Goal: Transaction & Acquisition: Purchase product/service

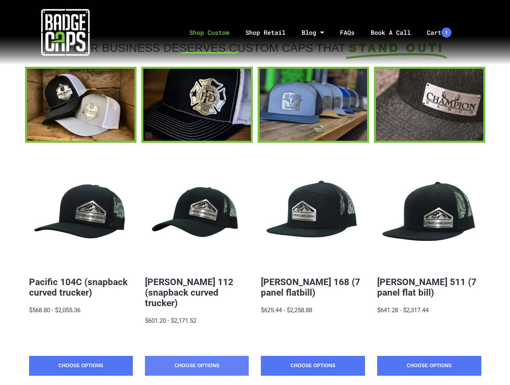
scroll to position [108, 0]
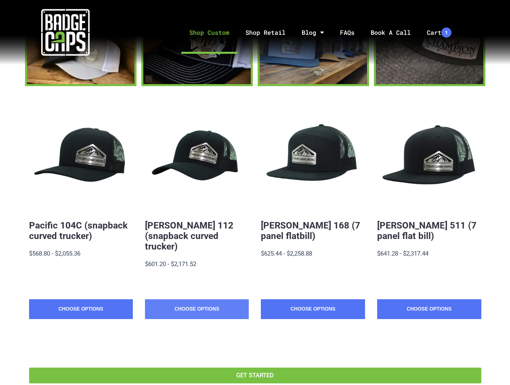
click at [194, 302] on link "Choose Options" at bounding box center [197, 309] width 104 height 20
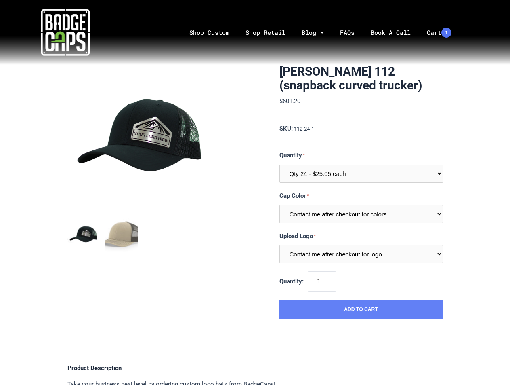
click at [383, 311] on button "Add to Cart" at bounding box center [362, 309] width 164 height 20
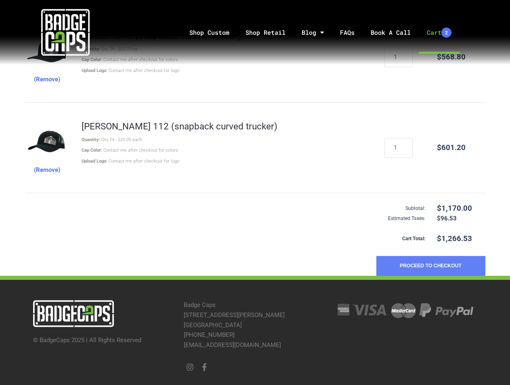
scroll to position [194, 0]
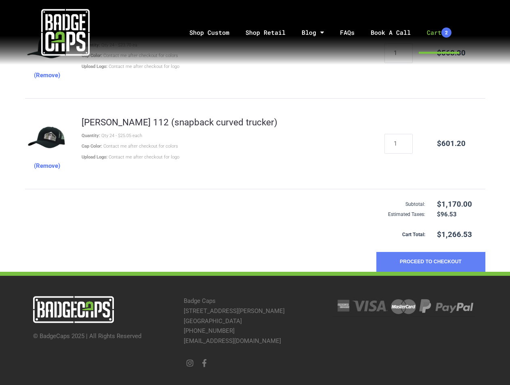
click at [414, 260] on button "Proceed to Checkout" at bounding box center [430, 262] width 109 height 20
